Goal: Task Accomplishment & Management: Complete application form

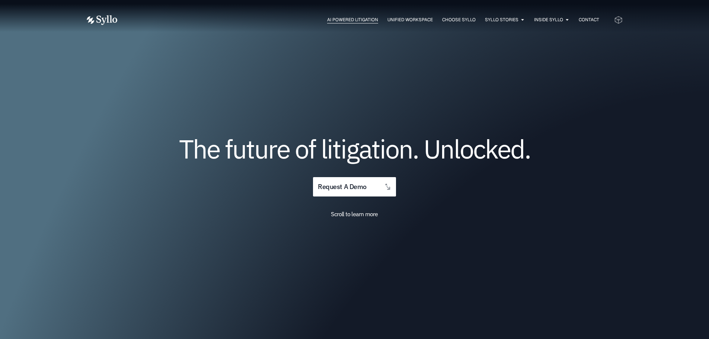
click at [342, 19] on span "AI Powered Litigation" at bounding box center [352, 19] width 51 height 7
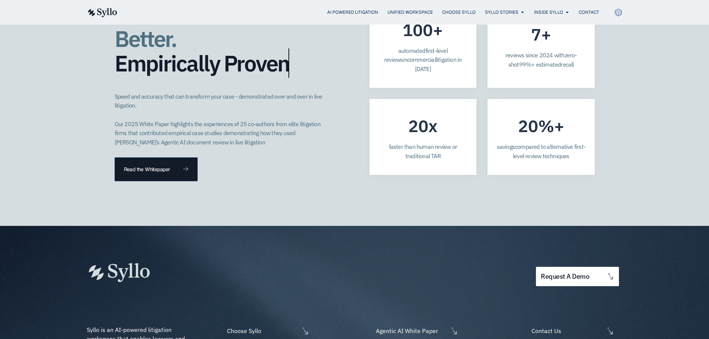
scroll to position [2121, 0]
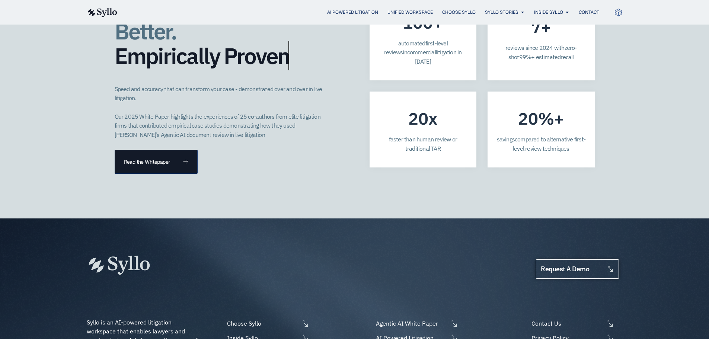
click at [568, 266] on span "request a demo" at bounding box center [565, 269] width 48 height 7
